Goal: Task Accomplishment & Management: Use online tool/utility

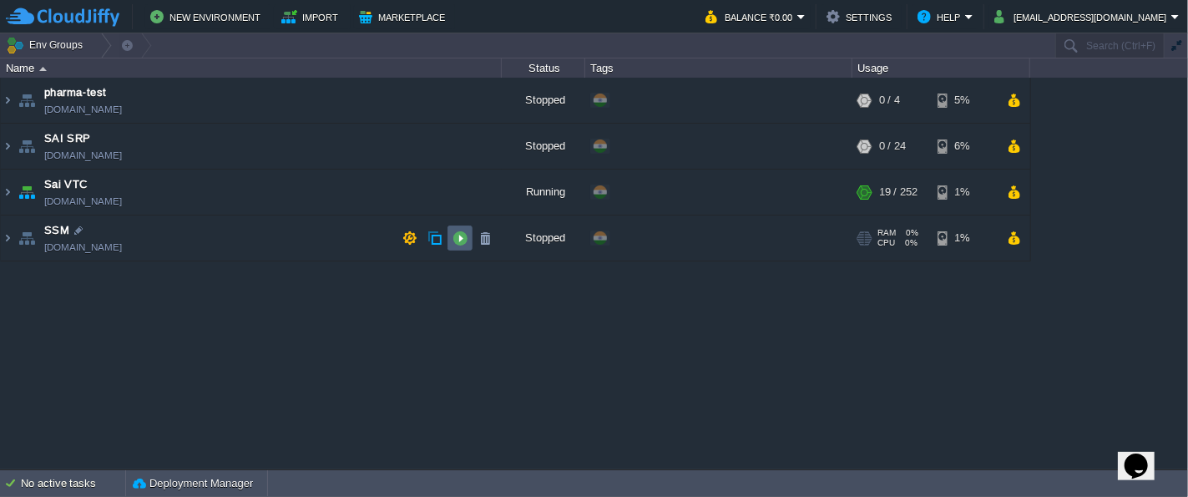
click at [463, 235] on button "button" at bounding box center [459, 237] width 15 height 15
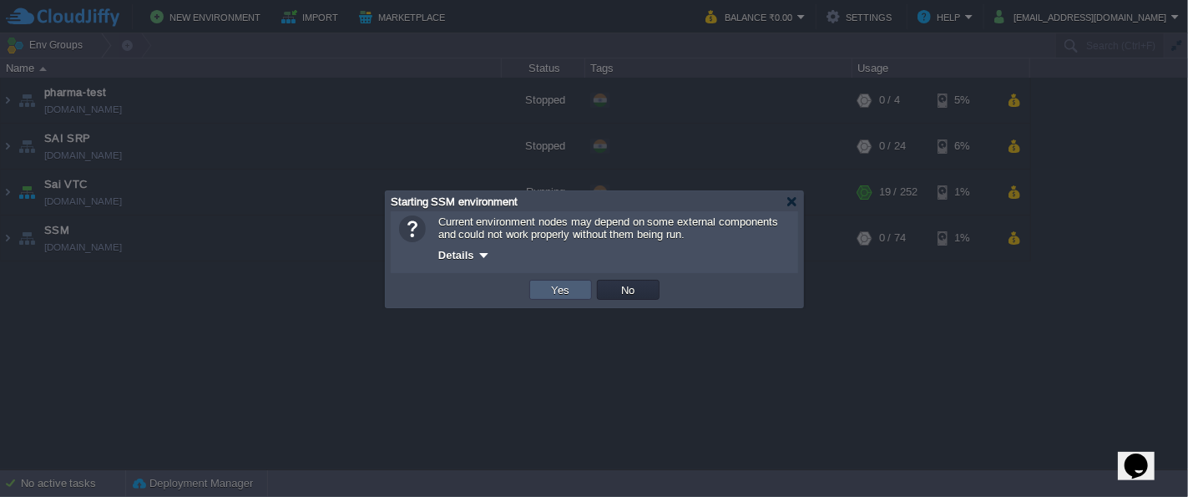
click at [541, 285] on td "Yes" at bounding box center [560, 290] width 63 height 20
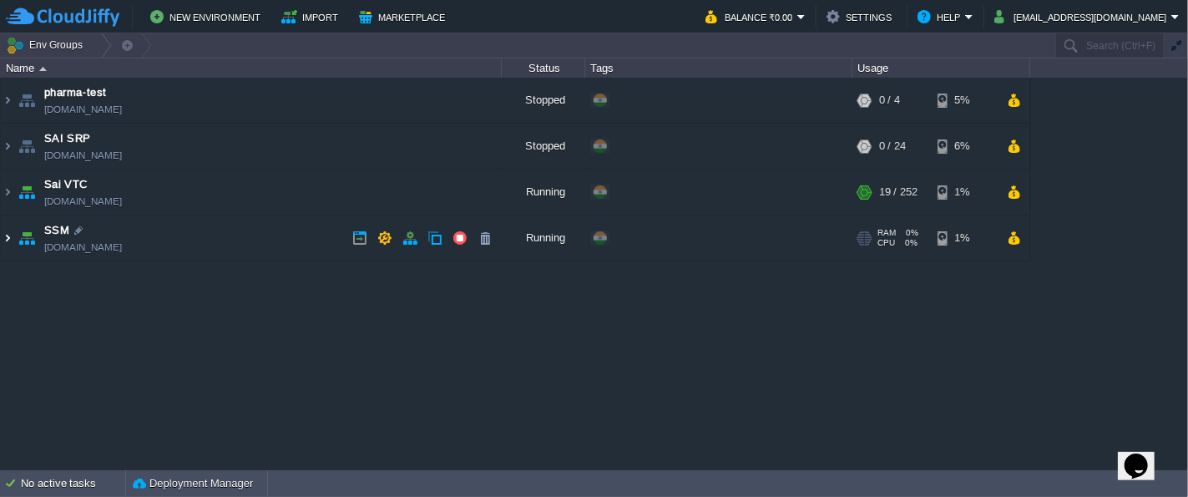
click at [7, 243] on img at bounding box center [7, 237] width 13 height 45
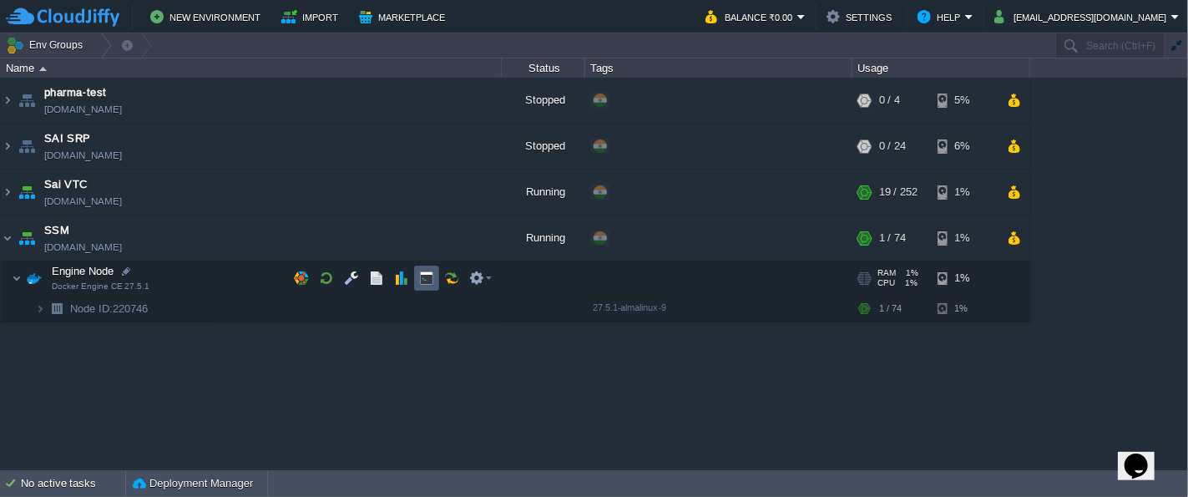
click at [433, 275] on button "button" at bounding box center [426, 277] width 15 height 15
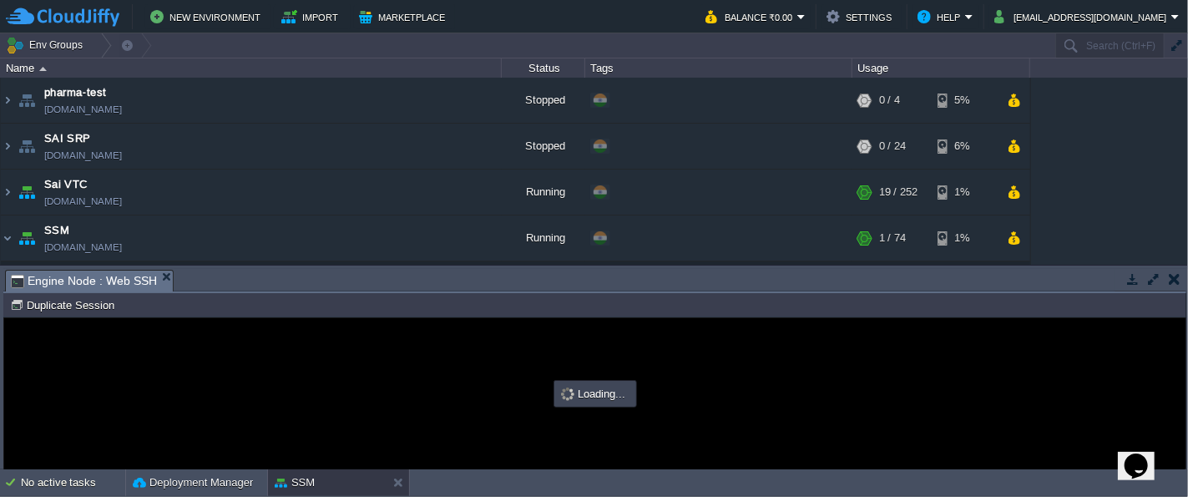
click at [1150, 279] on button "button" at bounding box center [1153, 278] width 15 height 15
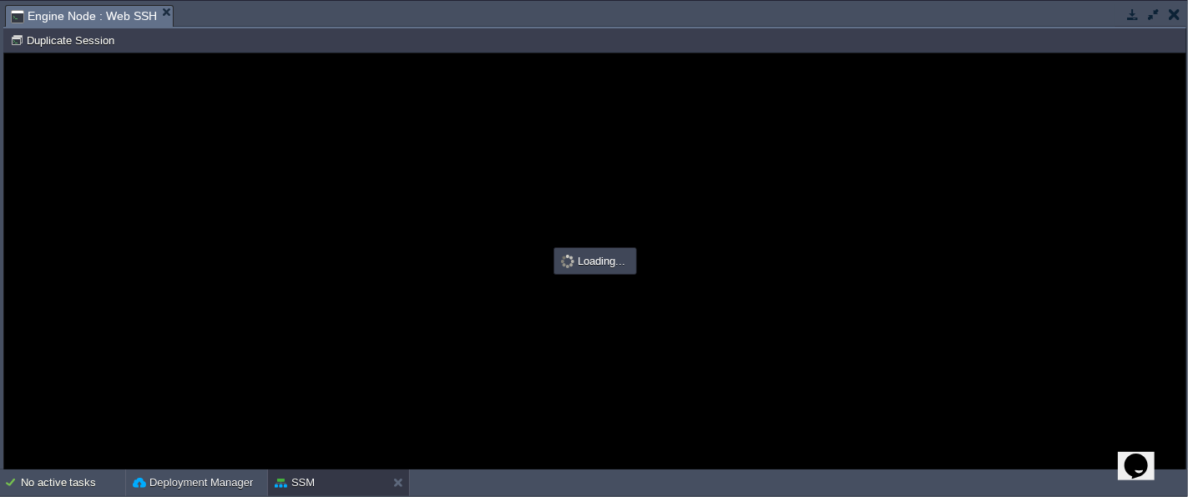
type input "#000000"
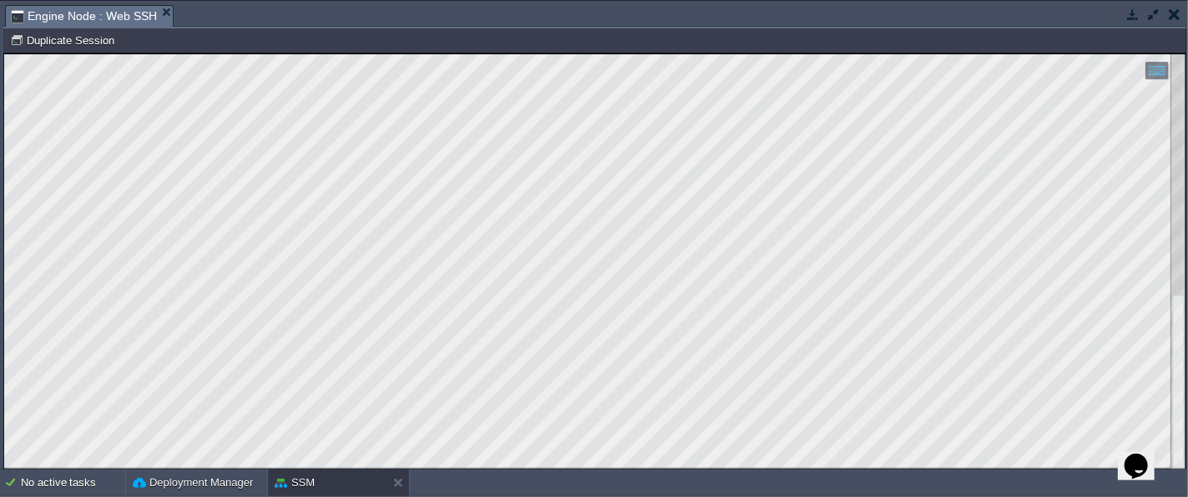
click at [4, 53] on html "Copy: Ctrl + Shift + C Paste: Ctrl + V Settings: Ctrl + Shift + Alt 0" at bounding box center [594, 53] width 1181 height 0
click at [1151, 20] on button "button" at bounding box center [1153, 14] width 15 height 15
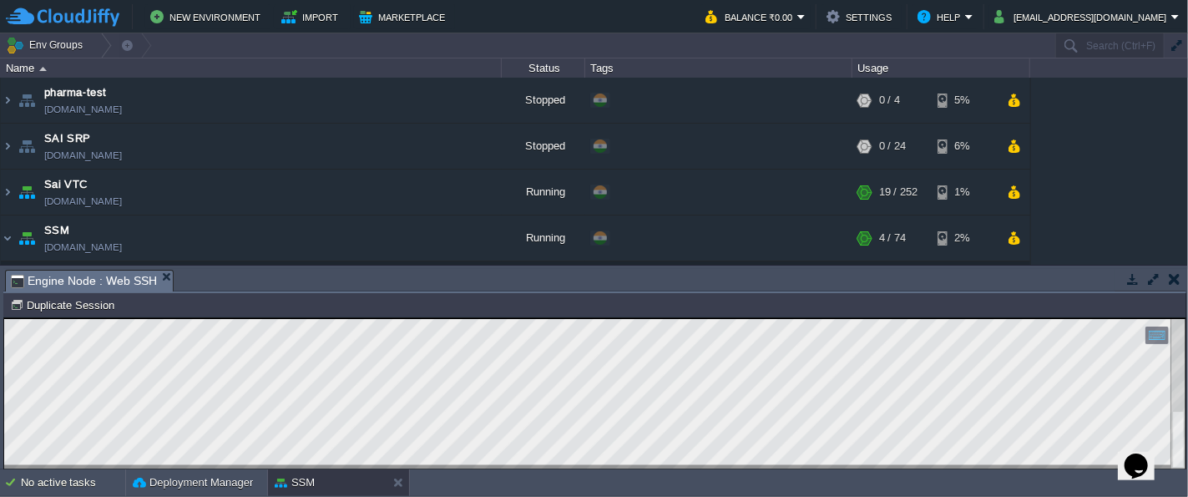
click at [1134, 283] on button "button" at bounding box center [1132, 278] width 15 height 15
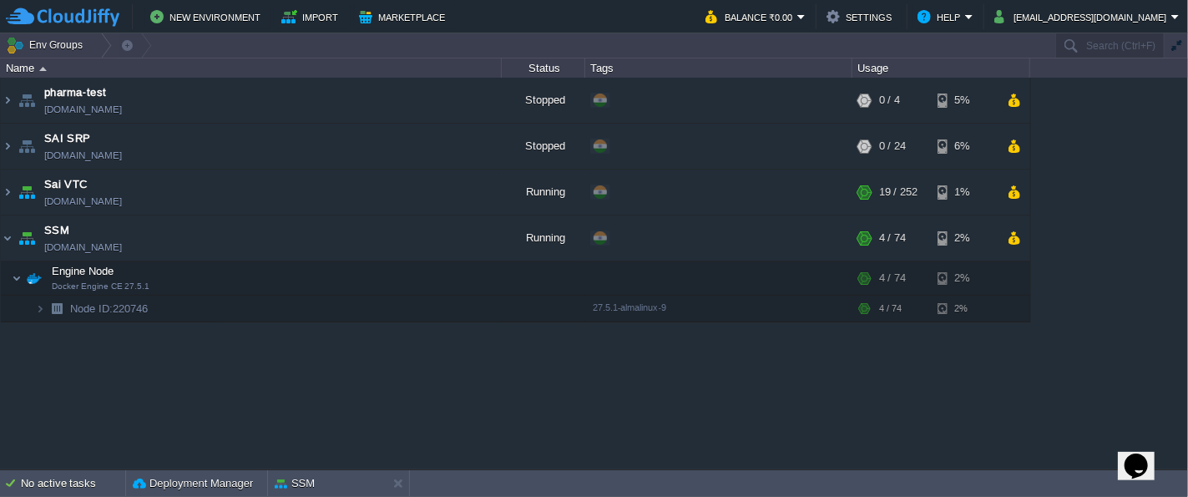
click at [506, 382] on div "pharma-test [DOMAIN_NAME] Stopped + Add to Env Group RAM 0% CPU 0% 0 / 4 5% SAI…" at bounding box center [594, 274] width 1188 height 392
click at [454, 241] on button "button" at bounding box center [459, 237] width 15 height 15
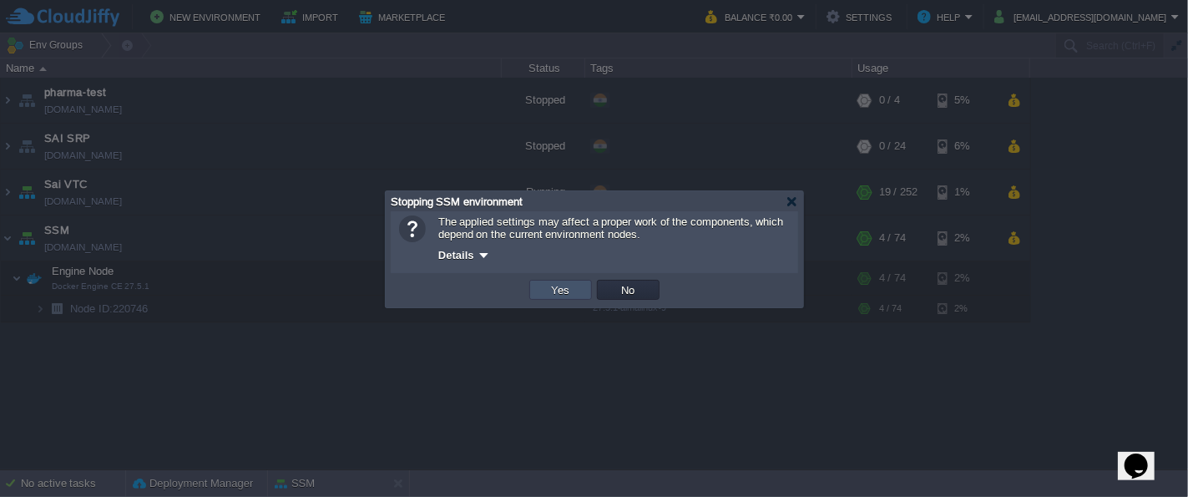
click at [566, 296] on button "Yes" at bounding box center [561, 289] width 28 height 15
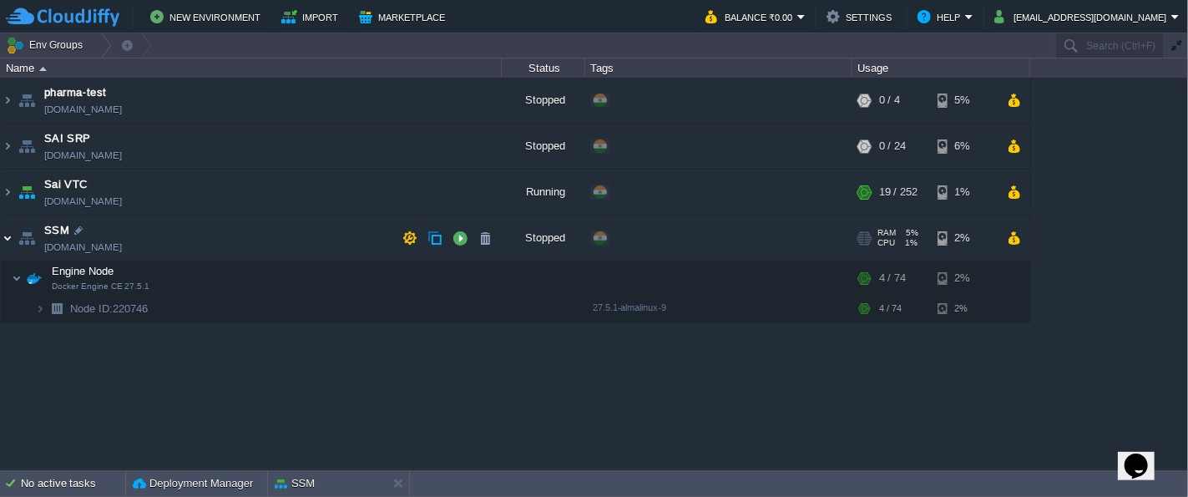
click at [8, 241] on img at bounding box center [7, 237] width 13 height 45
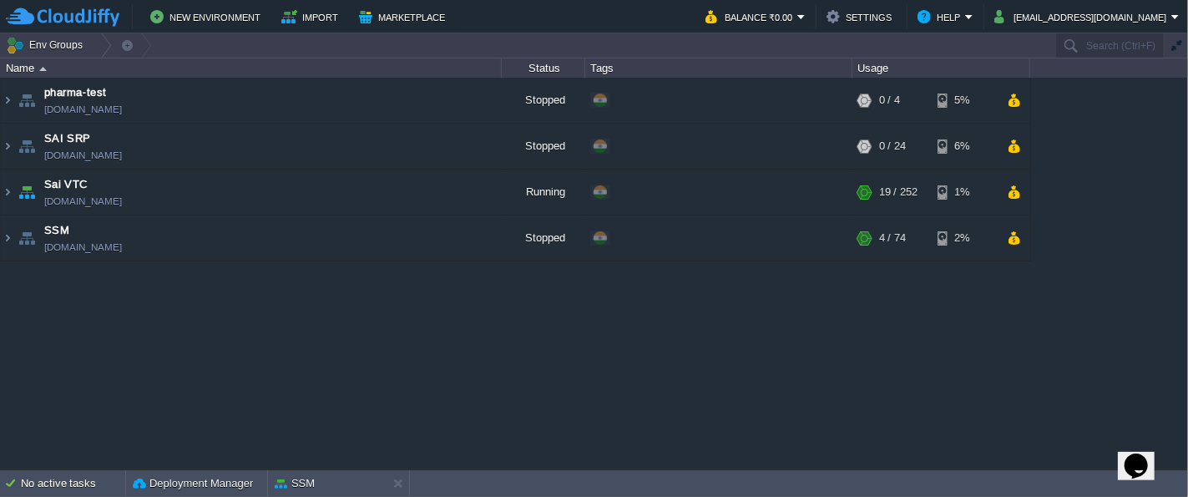
click at [415, 356] on div "pharma-test [DOMAIN_NAME] Stopped + Add to Env Group RAM 0% CPU 0% 0 / 4 5% SAI…" at bounding box center [594, 274] width 1188 height 392
drag, startPoint x: 757, startPoint y: 338, endPoint x: 1037, endPoint y: 352, distance: 280.0
click at [758, 338] on div "pharma-test [DOMAIN_NAME] Stopped + Add to Env Group RAM 0% CPU 0% 0 / 4 5% SAI…" at bounding box center [594, 274] width 1188 height 392
click at [1150, 341] on div "pharma-test [DOMAIN_NAME] Stopped + Add to Env Group RAM 0% CPU 0% 0 / 4 5% SAI…" at bounding box center [594, 274] width 1188 height 392
click at [395, 412] on div "pharma-test [DOMAIN_NAME] Stopped + Add to Env Group RAM 0% CPU 0% 0 / 4 5% SAI…" at bounding box center [594, 274] width 1188 height 392
